Goal: Information Seeking & Learning: Learn about a topic

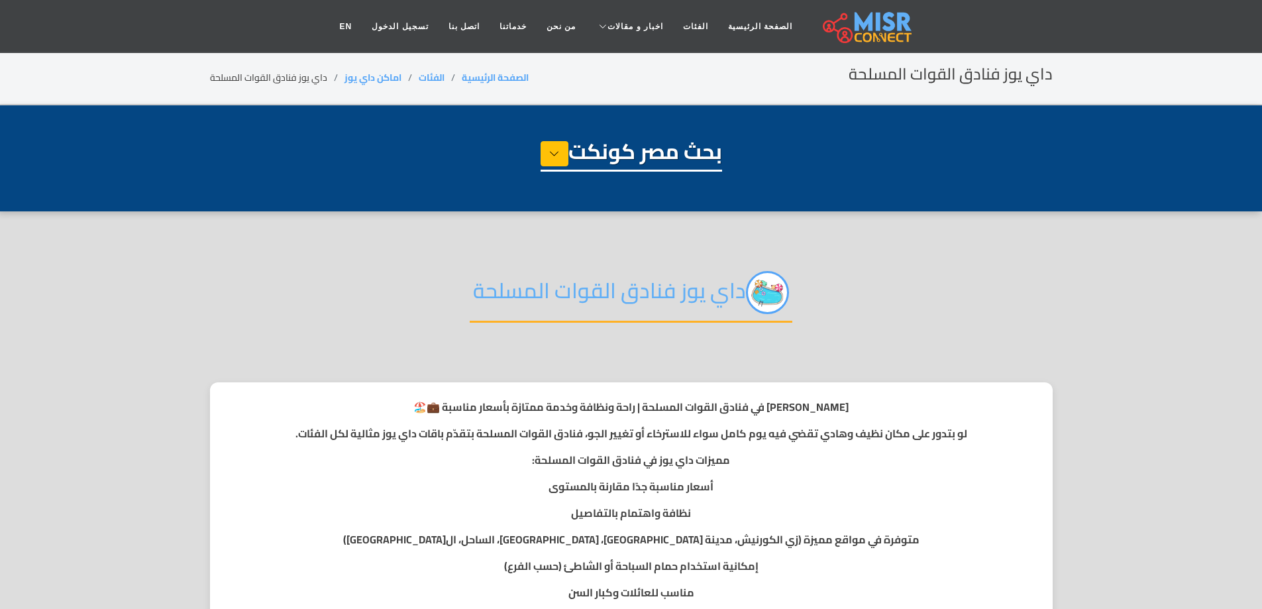
select select "**********"
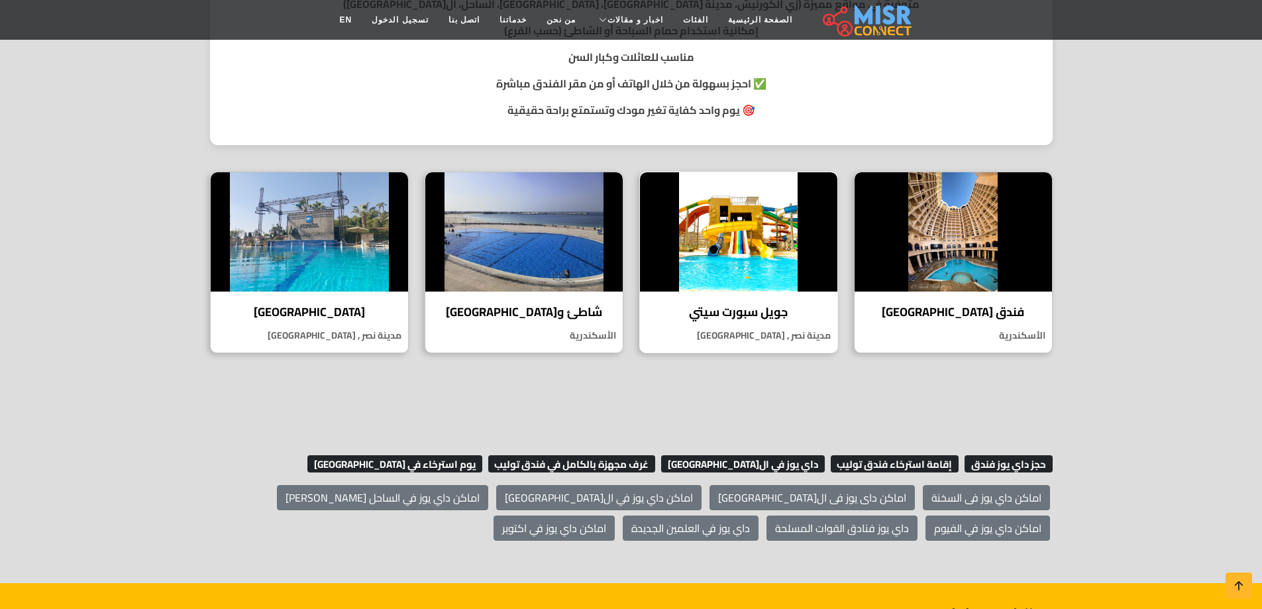
scroll to position [530, 0]
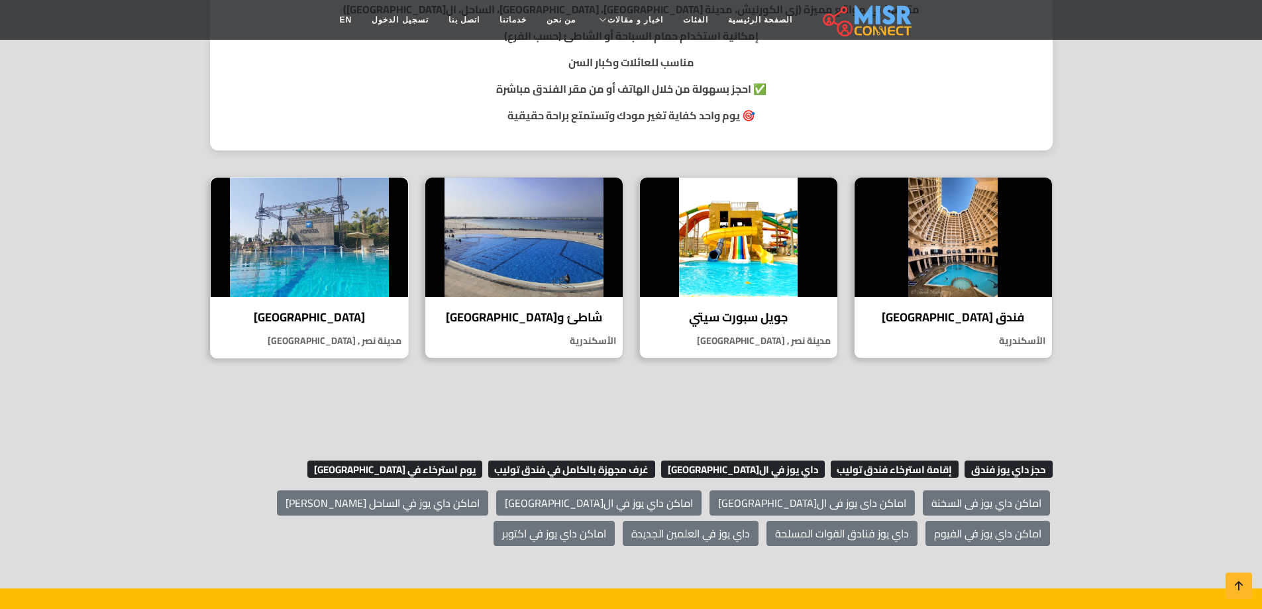
click at [341, 319] on h4 "[GEOGRAPHIC_DATA]" at bounding box center [310, 317] width 178 height 15
click at [770, 310] on h4 "جويل سبورت سيتي" at bounding box center [739, 317] width 178 height 15
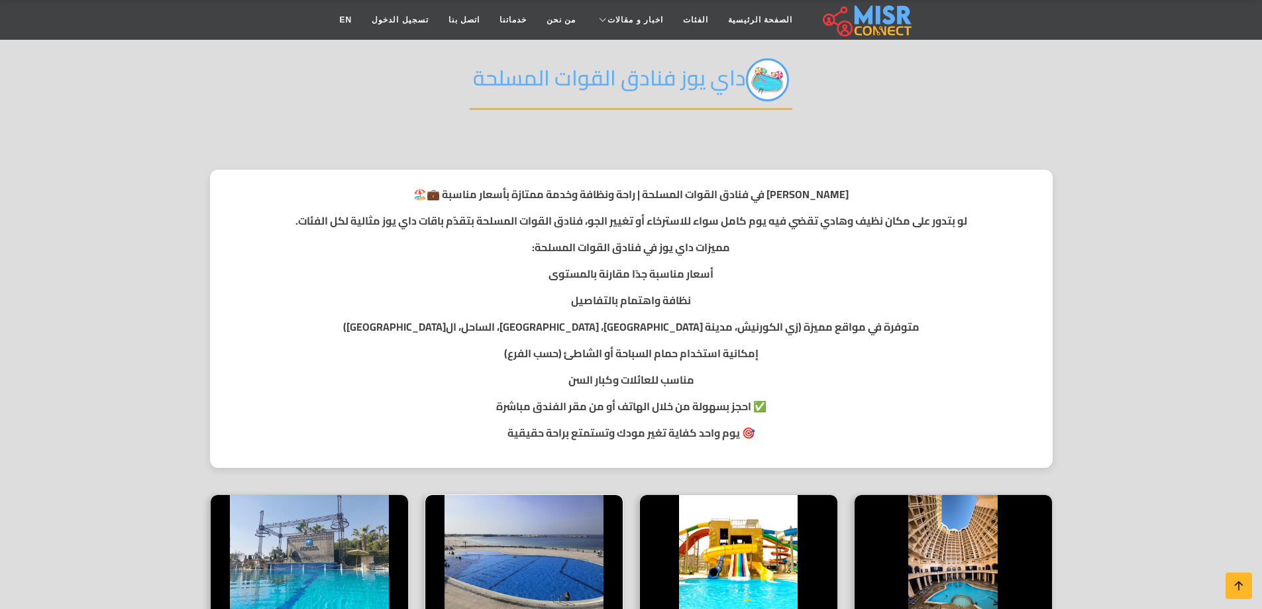
scroll to position [199, 0]
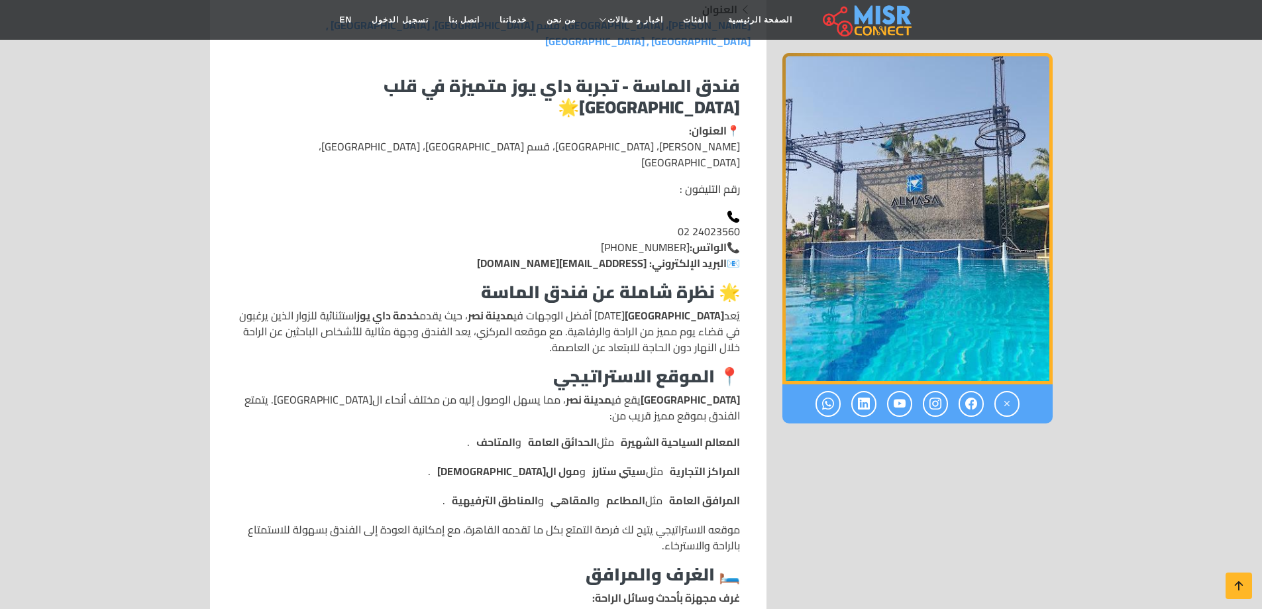
scroll to position [331, 0]
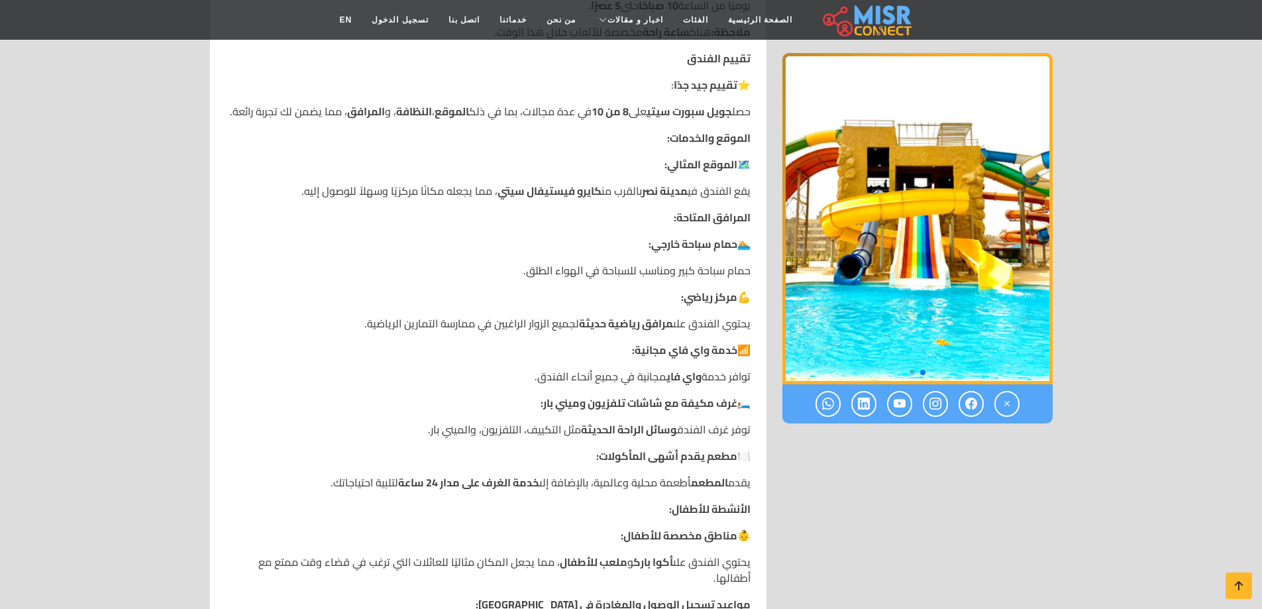
scroll to position [861, 0]
